Goal: Task Accomplishment & Management: Use online tool/utility

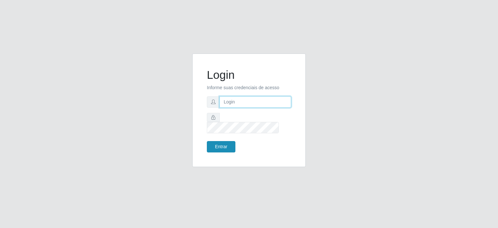
type input "[EMAIL_ADDRESS][DOMAIN_NAME]"
click at [216, 143] on button "Entrar" at bounding box center [221, 146] width 29 height 11
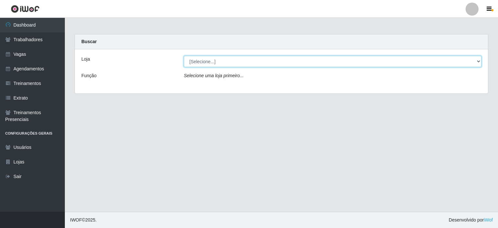
click at [216, 64] on select "[Selecione...] Preço Bom Supermercado" at bounding box center [332, 61] width 297 height 11
select select "387"
click at [184, 56] on select "[Selecione...] Preço Bom Supermercado" at bounding box center [332, 61] width 297 height 11
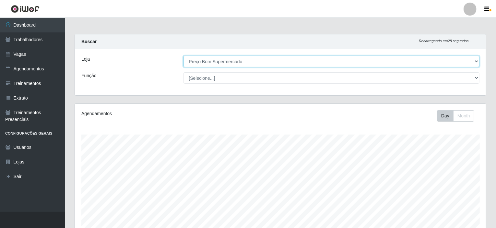
scroll to position [115, 0]
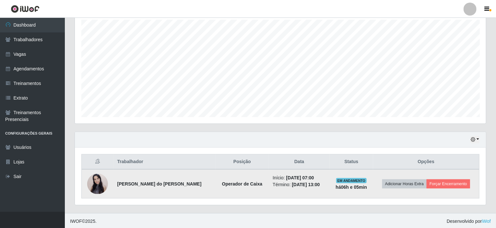
click at [445, 188] on td "Adicionar Horas Extra Forçar Encerramento" at bounding box center [426, 183] width 106 height 29
click at [445, 183] on button "Forçar Encerramento" at bounding box center [447, 183] width 43 height 9
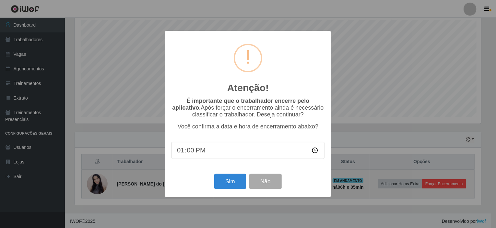
scroll to position [134, 408]
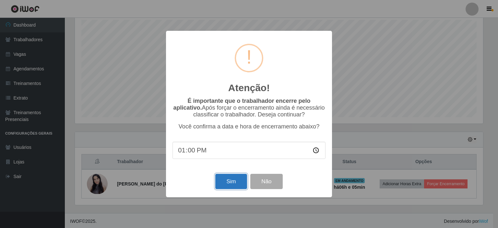
click at [238, 189] on button "Sim" at bounding box center [230, 181] width 31 height 15
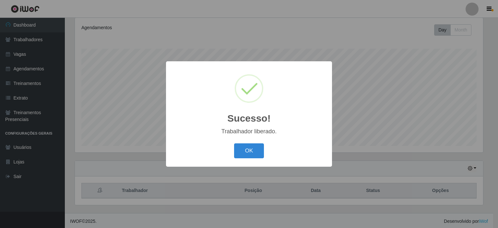
click at [476, 45] on div "Sucesso! × Trabalhador liberado. OK Cancel" at bounding box center [249, 114] width 498 height 228
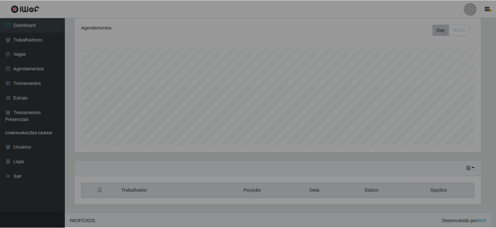
scroll to position [134, 411]
